Goal: Ask a question

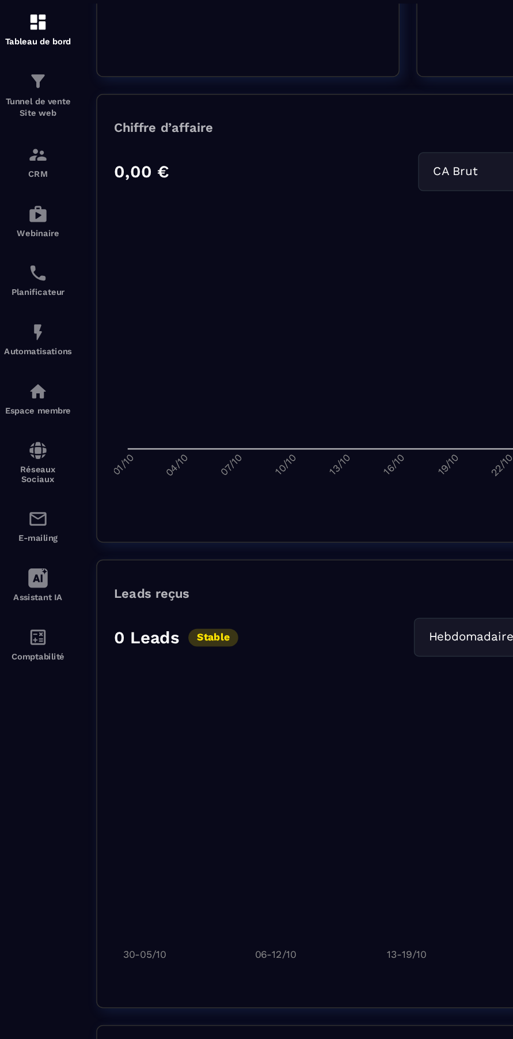
scroll to position [479, 0]
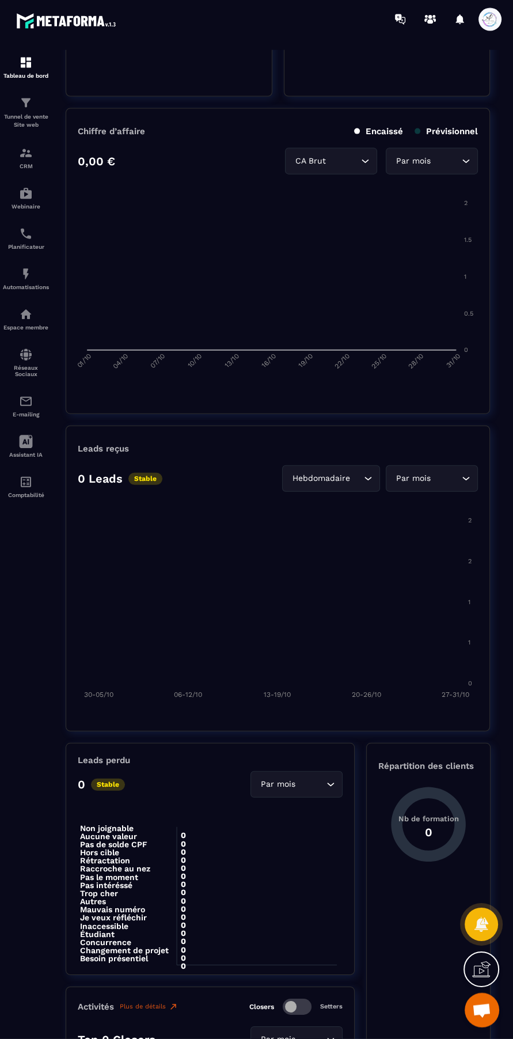
click at [485, 1024] on span "Ouvrir le chat" at bounding box center [482, 1010] width 35 height 35
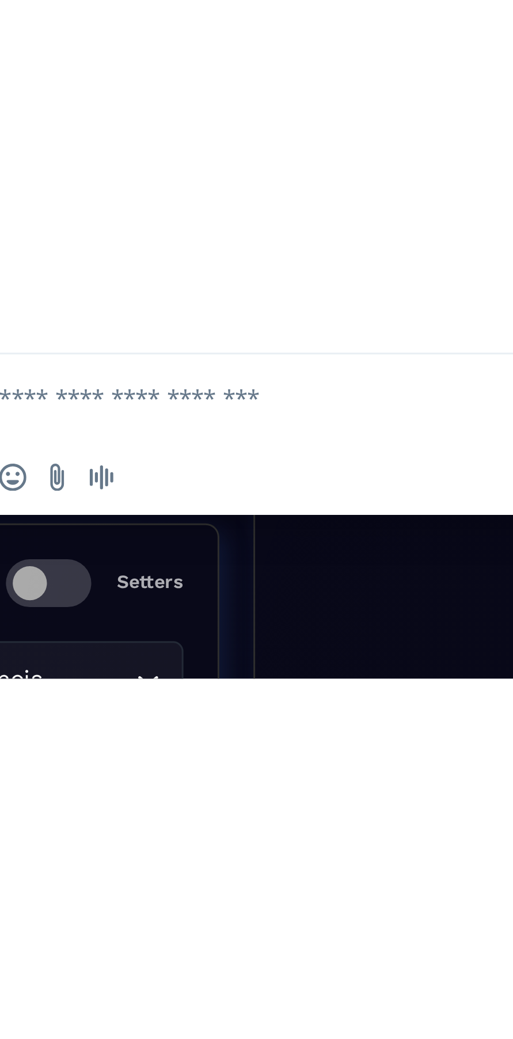
click at [386, 946] on textarea "Entrez votre message..." at bounding box center [371, 944] width 182 height 10
type textarea "*"
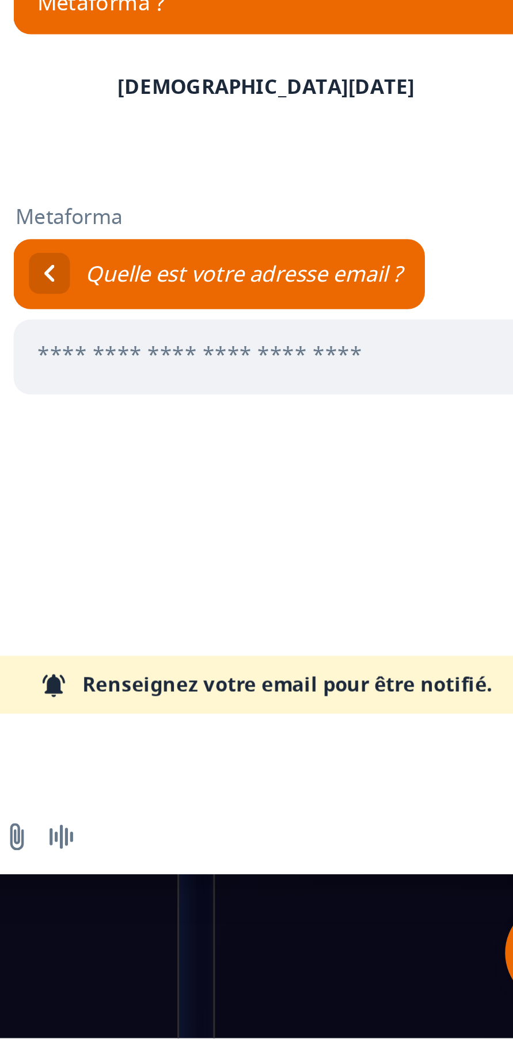
scroll to position [558, 0]
click at [423, 864] on div "Metaforma Comment puis-je vous aider à propos de Metaforma ? [DATE] b À l'insta…" at bounding box center [384, 789] width 230 height 280
click at [419, 809] on input "Entrez votre adresse email..." at bounding box center [383, 808] width 168 height 25
type input "**********"
click at [378, 971] on div "Insérer un emoji Envoyer un fichier Message audio" at bounding box center [384, 970] width 230 height 25
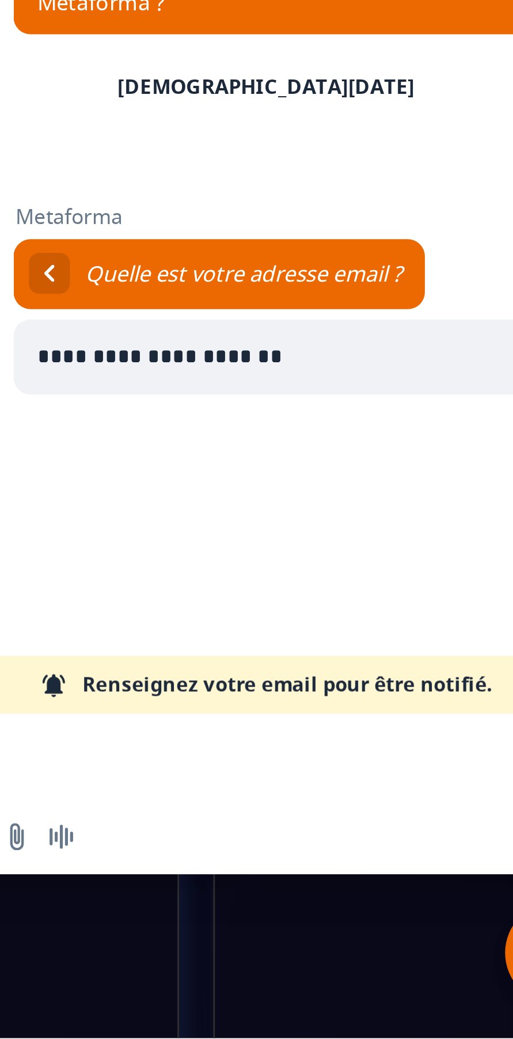
click at [318, 972] on span "Message audio" at bounding box center [314, 970] width 9 height 9
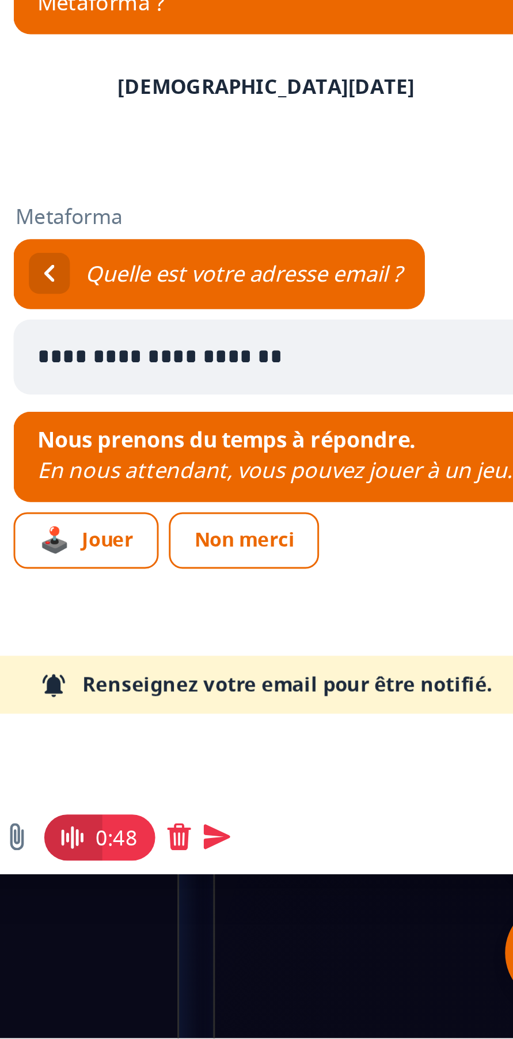
click at [367, 972] on span at bounding box center [367, 970] width 9 height 9
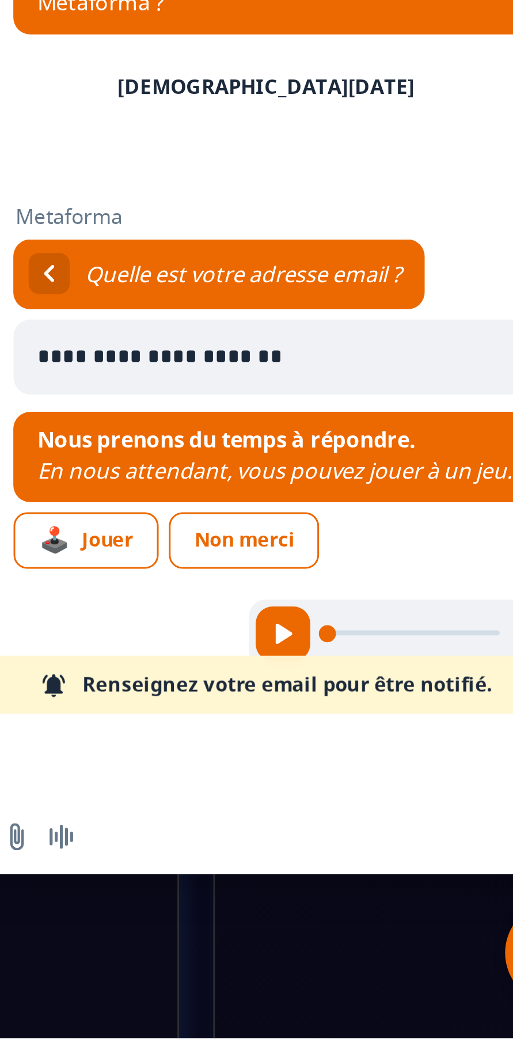
scroll to position [18, 0]
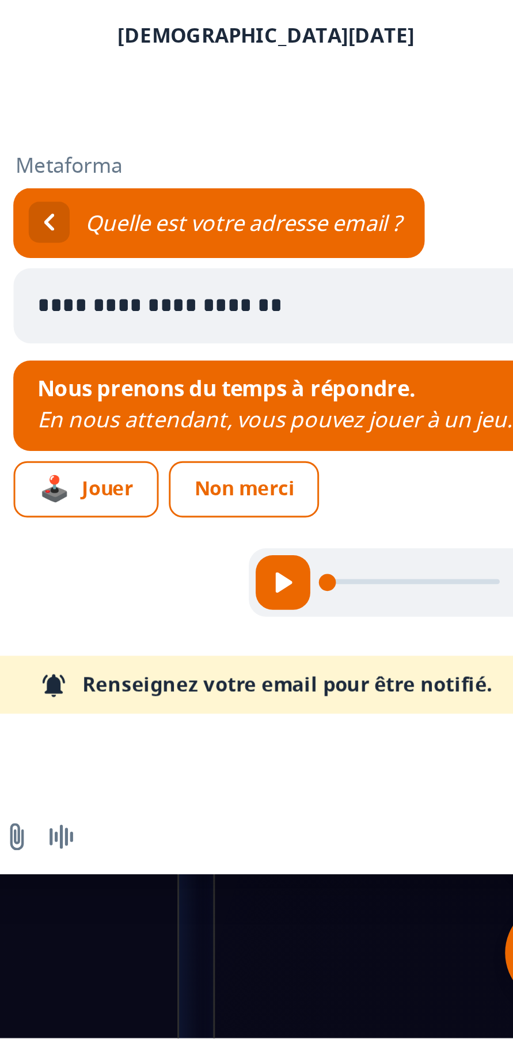
click at [392, 885] on span "Écouter l'audio" at bounding box center [389, 884] width 7 height 7
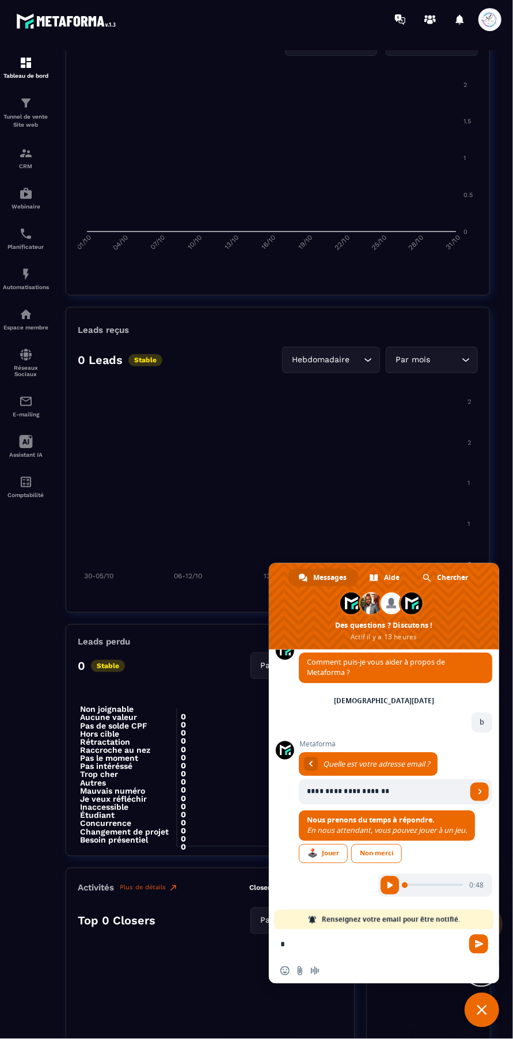
click at [406, 450] on foreignobject at bounding box center [278, 485] width 401 height 201
